Goal: Task Accomplishment & Management: Manage account settings

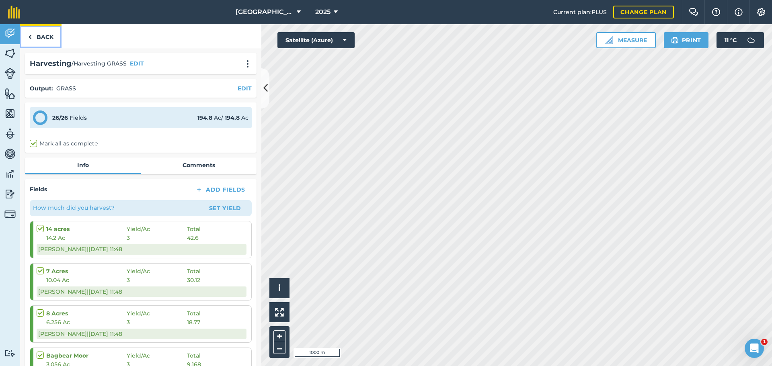
click at [29, 38] on img at bounding box center [30, 37] width 4 height 10
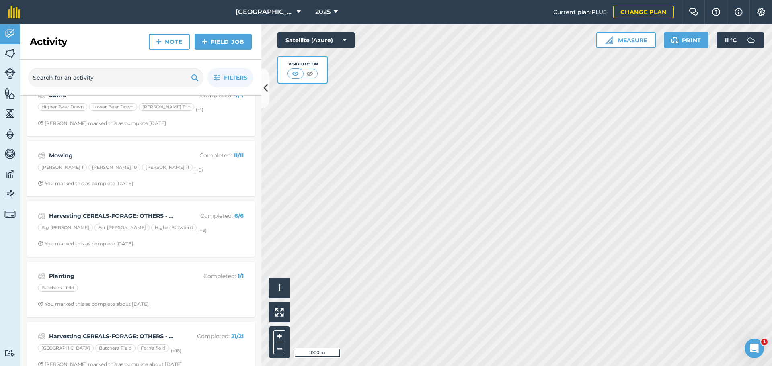
scroll to position [442, 0]
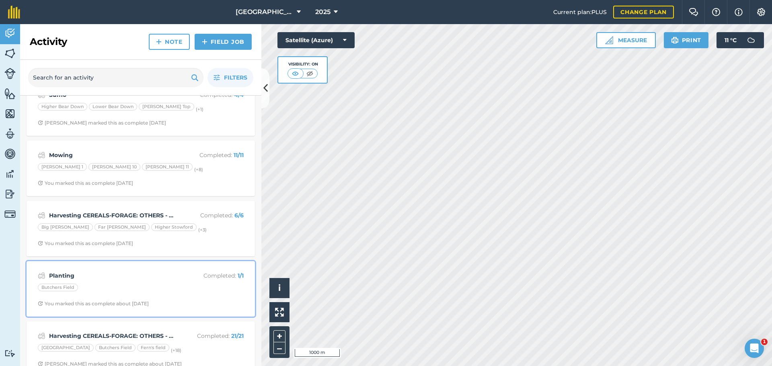
click at [123, 279] on strong "Planting" at bounding box center [112, 275] width 127 height 9
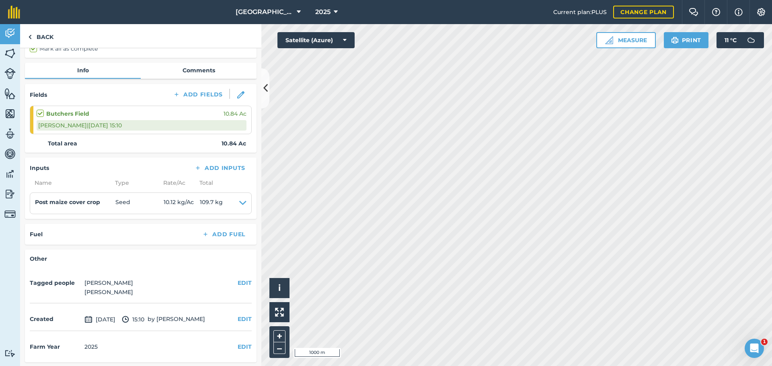
scroll to position [73, 0]
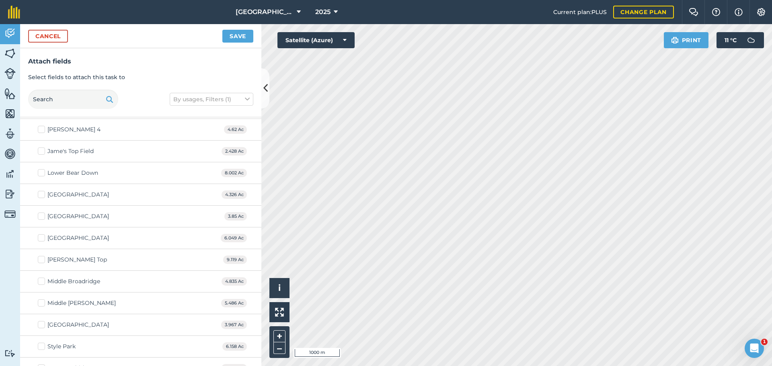
scroll to position [322, 0]
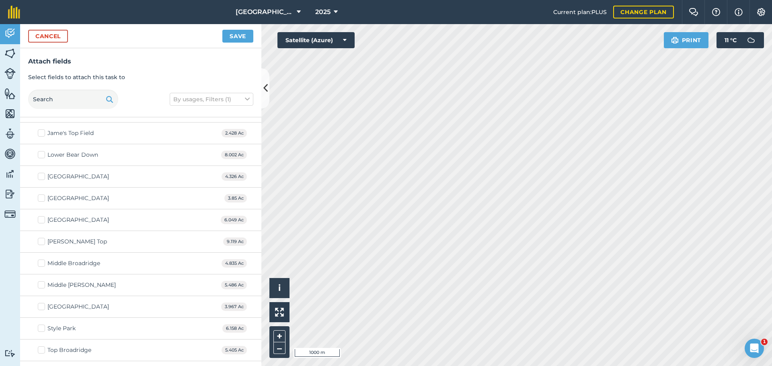
click at [45, 220] on label "[GEOGRAPHIC_DATA]" at bounding box center [73, 220] width 71 height 8
click at [43, 220] on input "[GEOGRAPHIC_DATA]" at bounding box center [40, 218] width 5 height 5
checkbox input "true"
click at [244, 38] on button "Save" at bounding box center [237, 36] width 31 height 13
checkbox input "false"
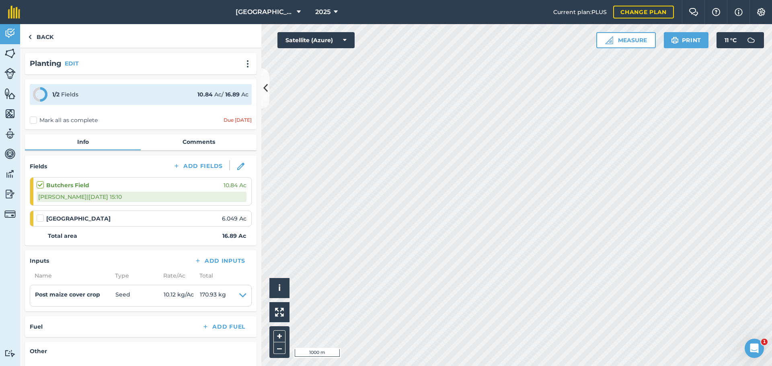
click at [41, 214] on label at bounding box center [42, 214] width 10 height 0
click at [41, 217] on input "checkbox" at bounding box center [39, 216] width 5 height 5
checkbox input "false"
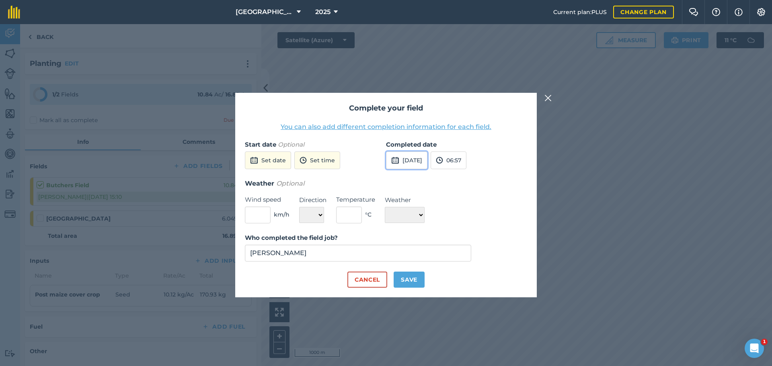
click at [406, 158] on button "[DATE]" at bounding box center [406, 161] width 41 height 18
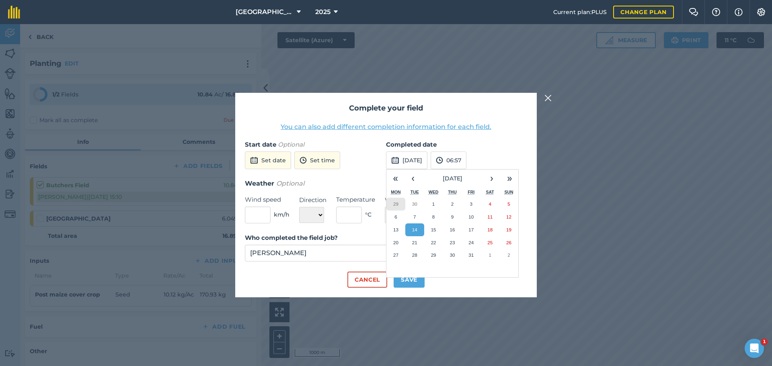
click at [401, 203] on button "29" at bounding box center [395, 204] width 19 height 13
click at [402, 277] on button "Save" at bounding box center [409, 280] width 31 height 16
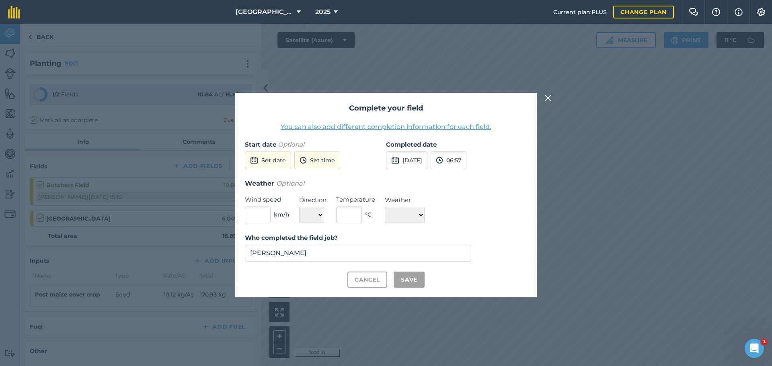
checkbox input "true"
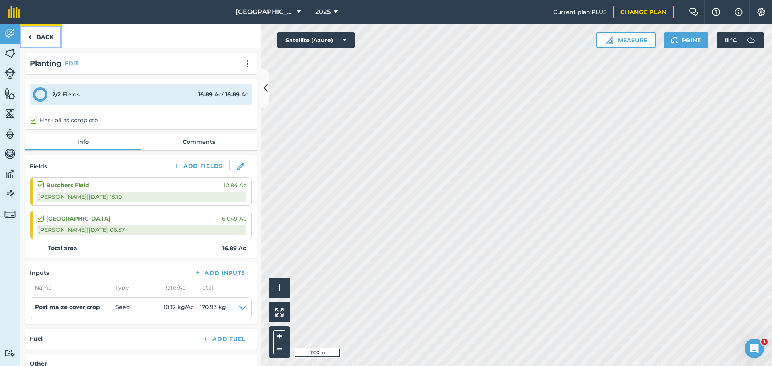
click at [36, 33] on link "Back" at bounding box center [40, 36] width 41 height 24
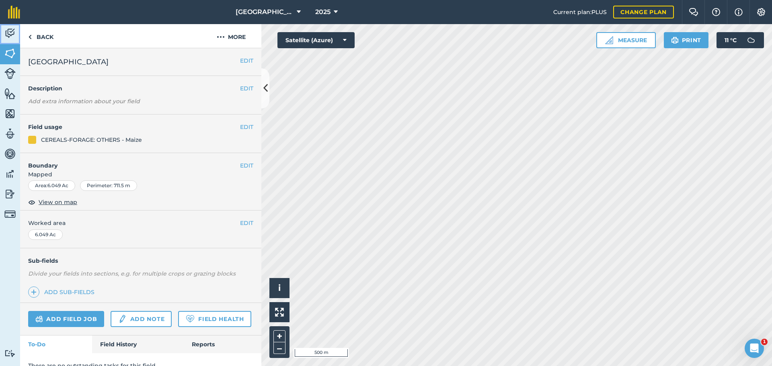
click at [7, 27] on link "Activity" at bounding box center [10, 34] width 20 height 20
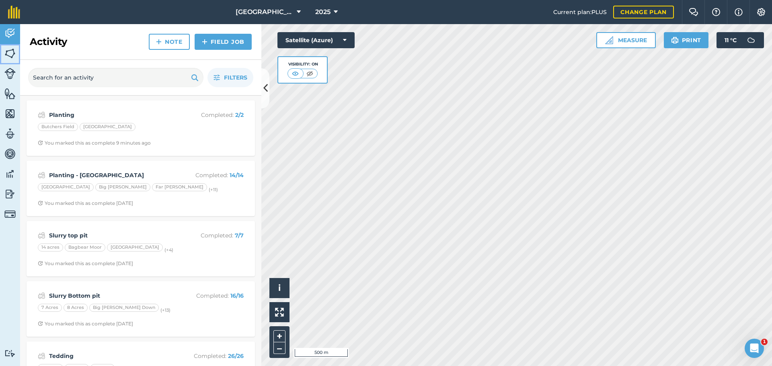
click at [0, 59] on link "Fields" at bounding box center [10, 54] width 20 height 20
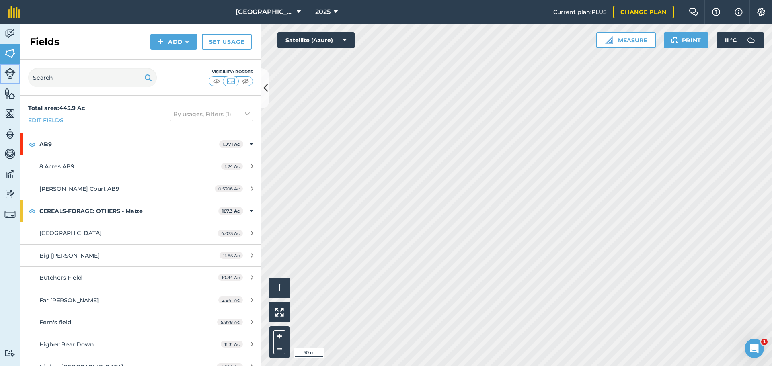
click at [11, 73] on img at bounding box center [9, 73] width 11 height 11
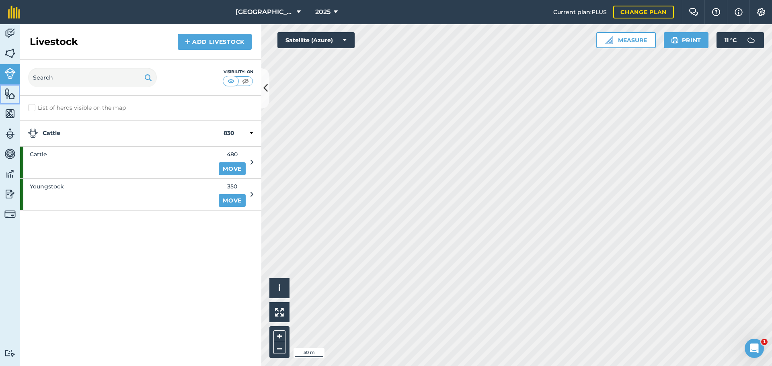
click at [12, 99] on img at bounding box center [9, 94] width 11 height 12
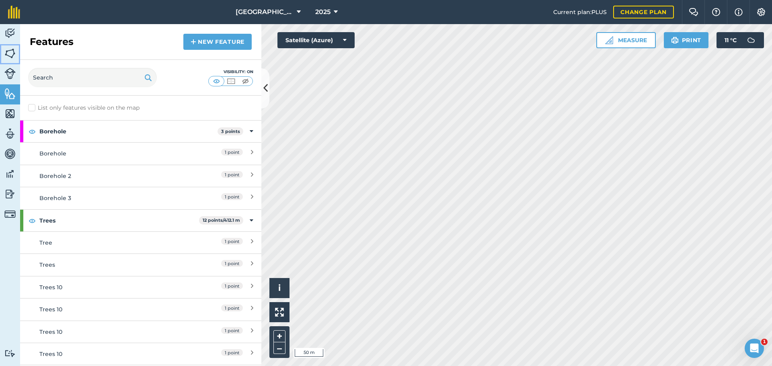
click at [9, 51] on img at bounding box center [9, 53] width 11 height 12
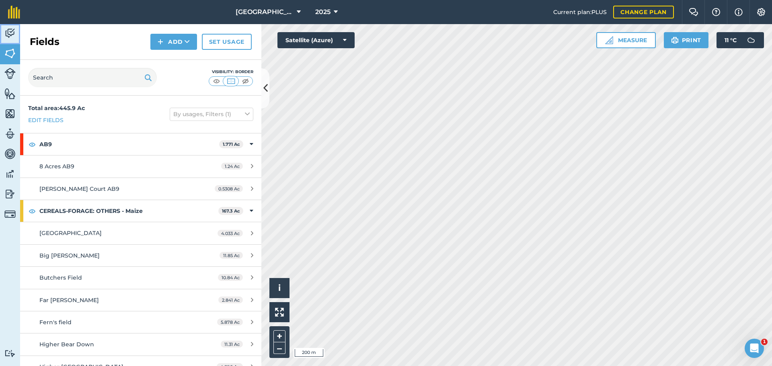
click at [5, 35] on img at bounding box center [9, 33] width 11 height 12
